Goal: Information Seeking & Learning: Find specific fact

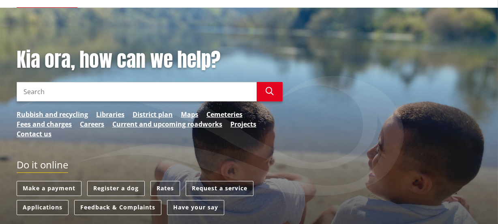
scroll to position [110, 0]
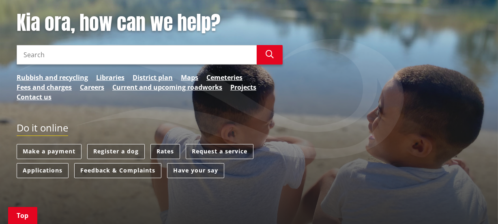
click at [173, 150] on link "Rates" at bounding box center [165, 151] width 30 height 15
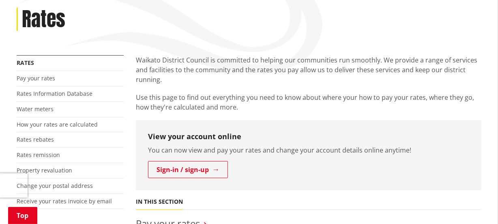
scroll to position [110, 0]
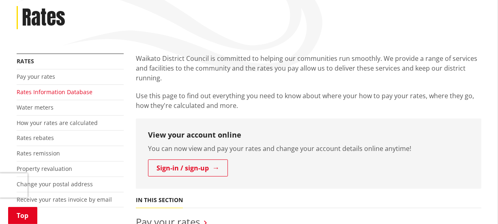
click at [73, 92] on link "Rates Information Database" at bounding box center [55, 92] width 76 height 8
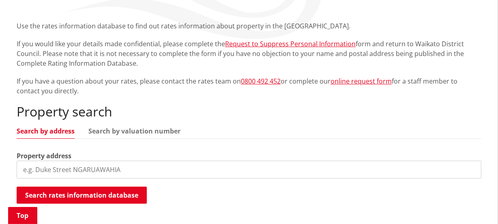
scroll to position [147, 0]
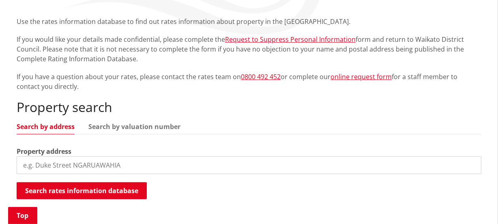
click at [34, 164] on input "search" at bounding box center [249, 165] width 465 height 18
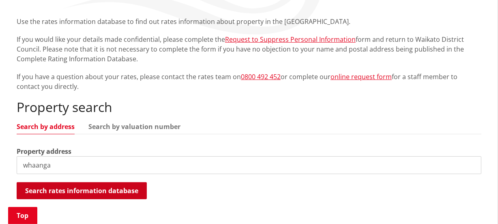
type input "whaanga"
click at [95, 191] on button "Search rates information database" at bounding box center [82, 190] width 130 height 17
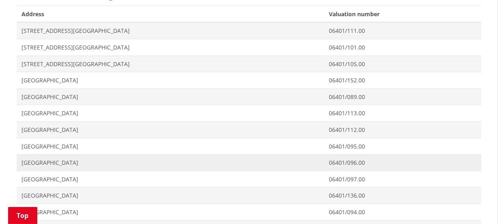
scroll to position [405, 0]
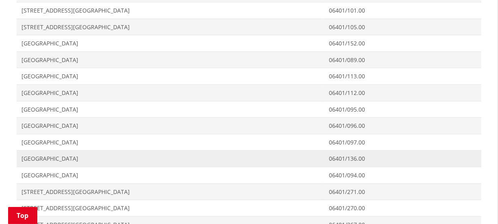
click at [64, 157] on span "0 Whaanga Road WHALE BAY" at bounding box center [170, 158] width 298 height 8
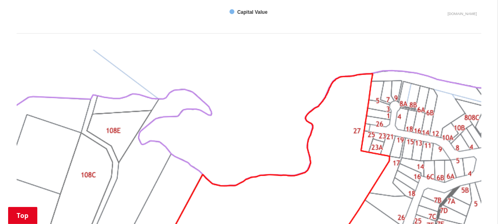
scroll to position [737, 0]
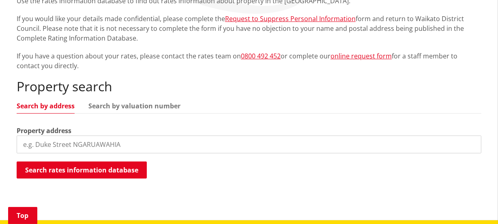
scroll to position [147, 0]
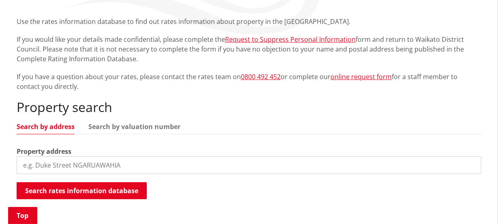
click at [63, 162] on input "search" at bounding box center [249, 165] width 465 height 18
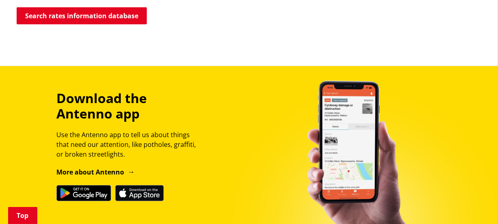
scroll to position [332, 0]
